Goal: Task Accomplishment & Management: Manage account settings

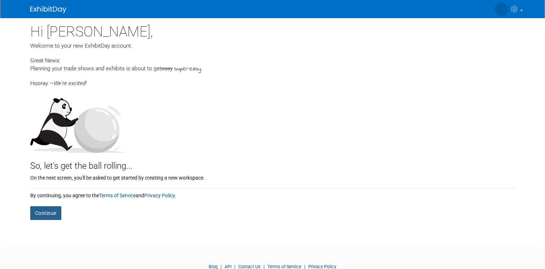
click at [48, 212] on button "Continue" at bounding box center [45, 213] width 31 height 14
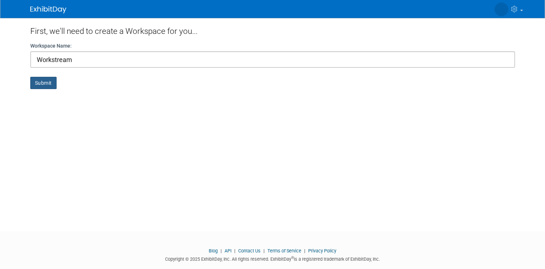
type input "Workstream"
click at [49, 81] on button "Submit" at bounding box center [43, 83] width 26 height 12
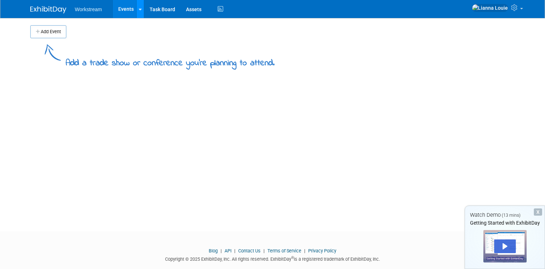
click at [140, 5] on link at bounding box center [140, 9] width 8 height 18
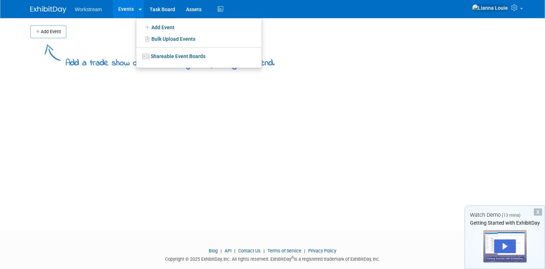
click at [102, 7] on li "Workstream" at bounding box center [93, 6] width 37 height 10
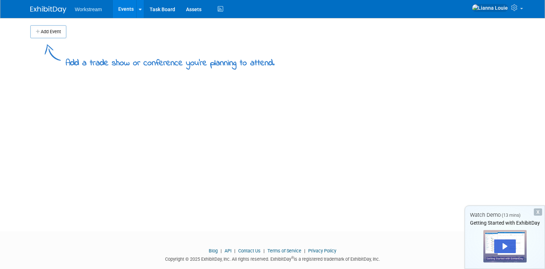
click at [90, 11] on span "Workstream" at bounding box center [88, 9] width 27 height 6
click at [125, 12] on link "Events" at bounding box center [126, 9] width 26 height 18
click at [506, 15] on link at bounding box center [497, 9] width 58 height 18
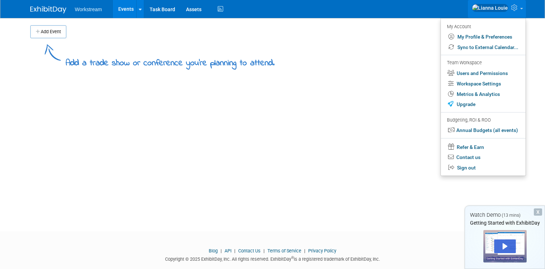
click at [52, 10] on img at bounding box center [48, 9] width 36 height 7
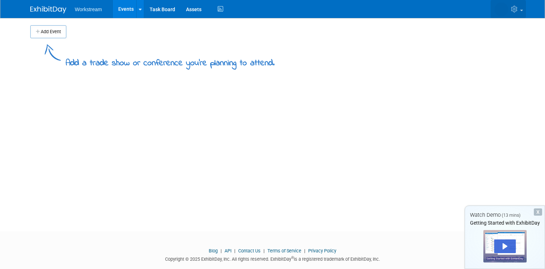
click at [520, 11] on link at bounding box center [507, 9] width 35 height 18
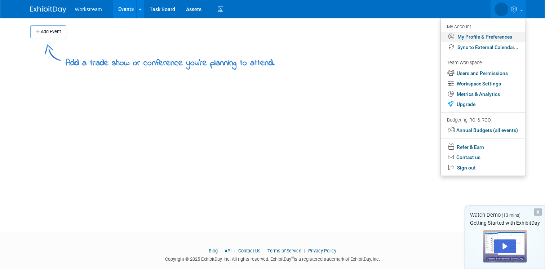
click at [499, 34] on link "My Profile & Preferences" at bounding box center [483, 37] width 85 height 10
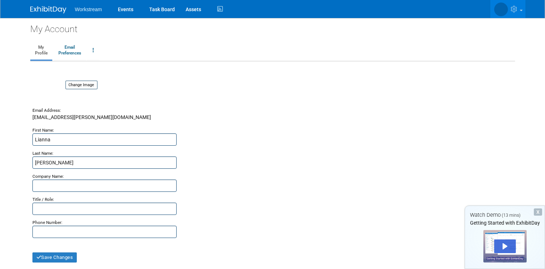
click at [93, 10] on span "Workstream" at bounding box center [88, 9] width 27 height 6
click at [46, 11] on img at bounding box center [48, 9] width 36 height 7
